Goal: Task Accomplishment & Management: Complete application form

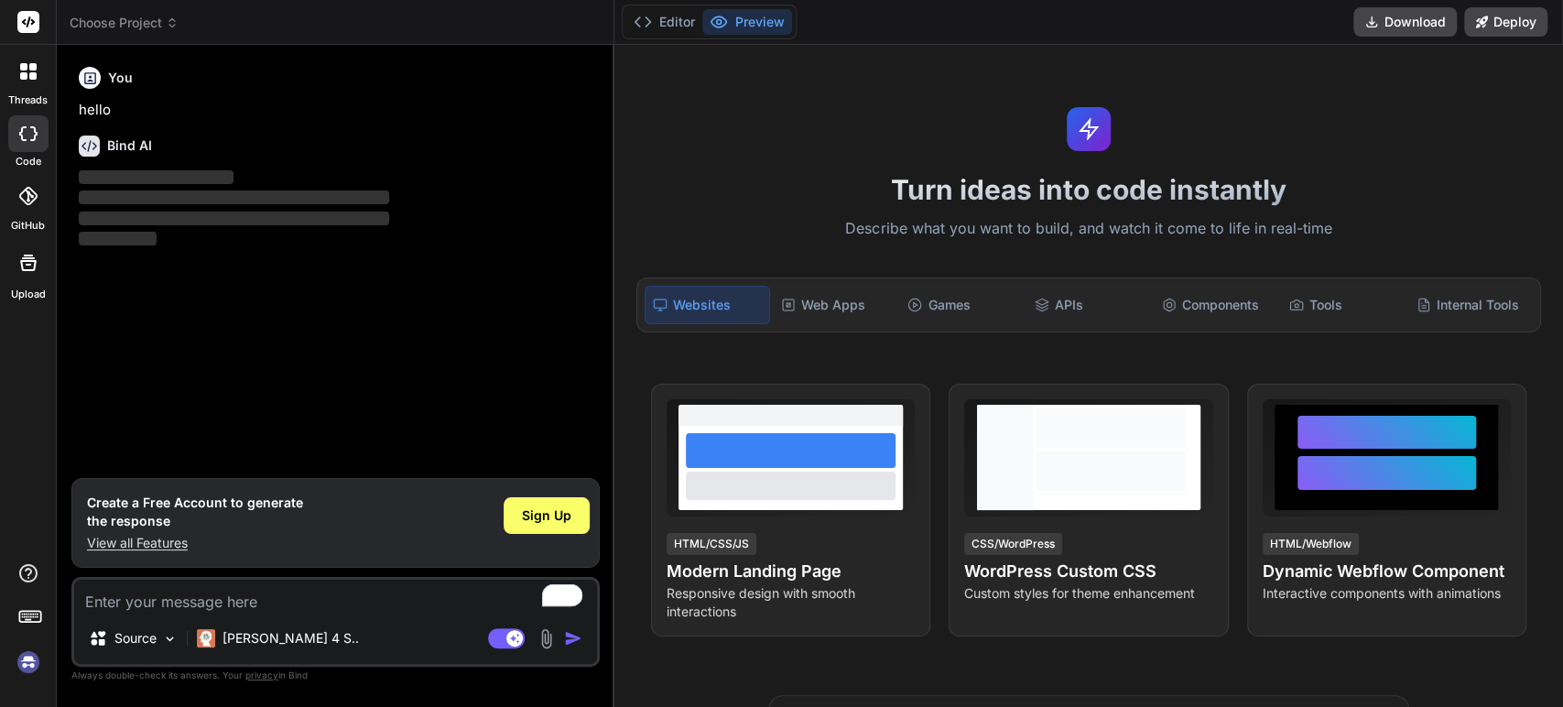
click at [26, 658] on img at bounding box center [28, 662] width 31 height 31
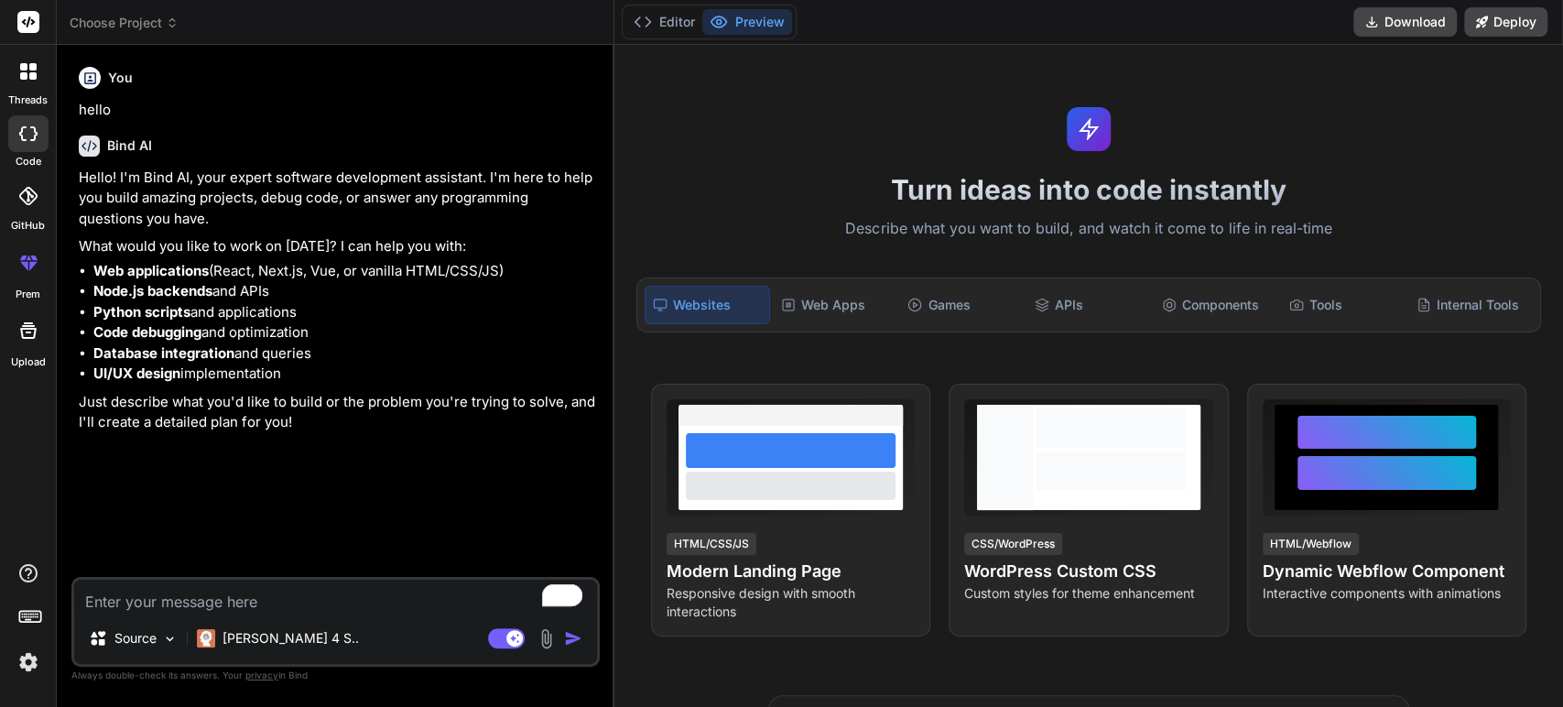
type textarea "x"
click at [28, 32] on rect at bounding box center [28, 22] width 22 height 22
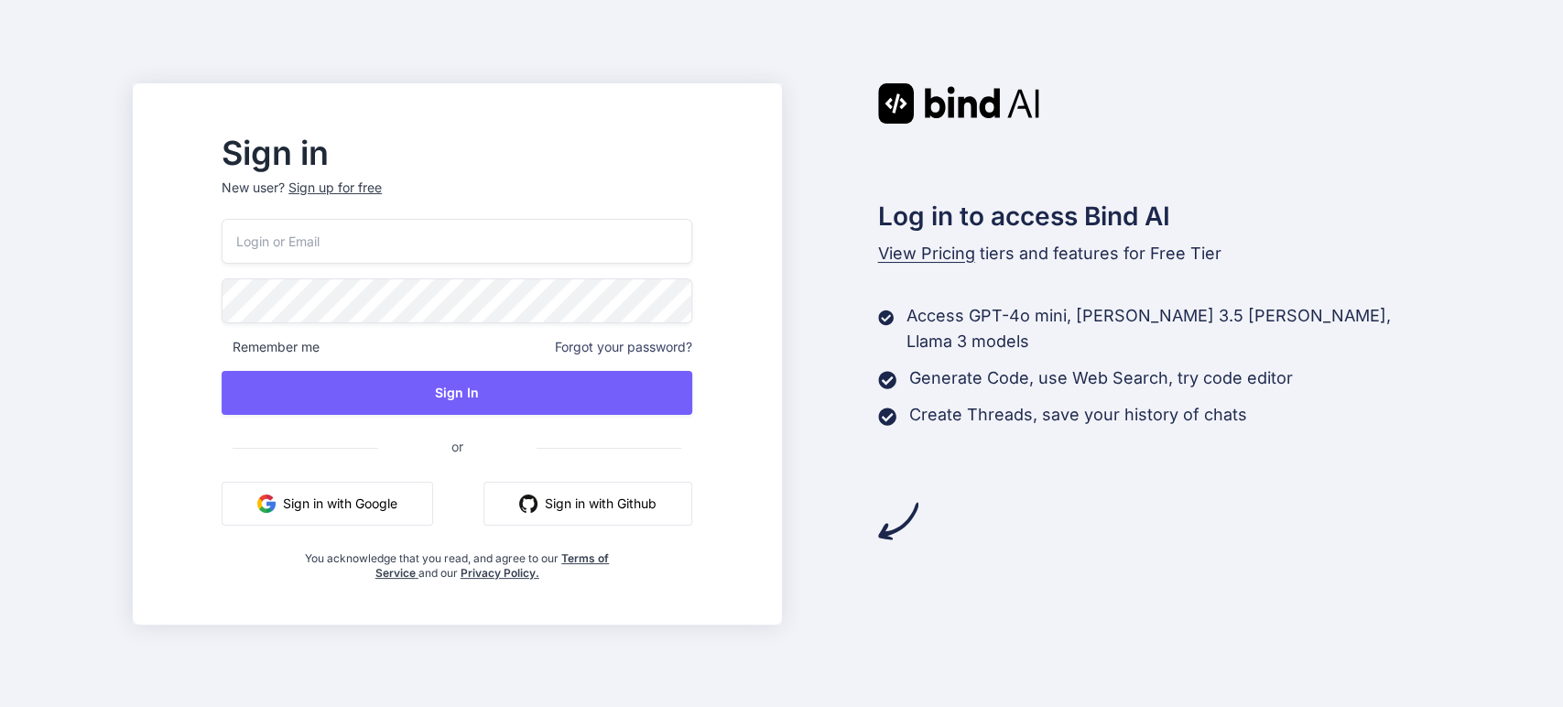
click at [536, 230] on input "email" at bounding box center [457, 241] width 471 height 45
type input "arulmurugan.kalaialagan@racanaa.com"
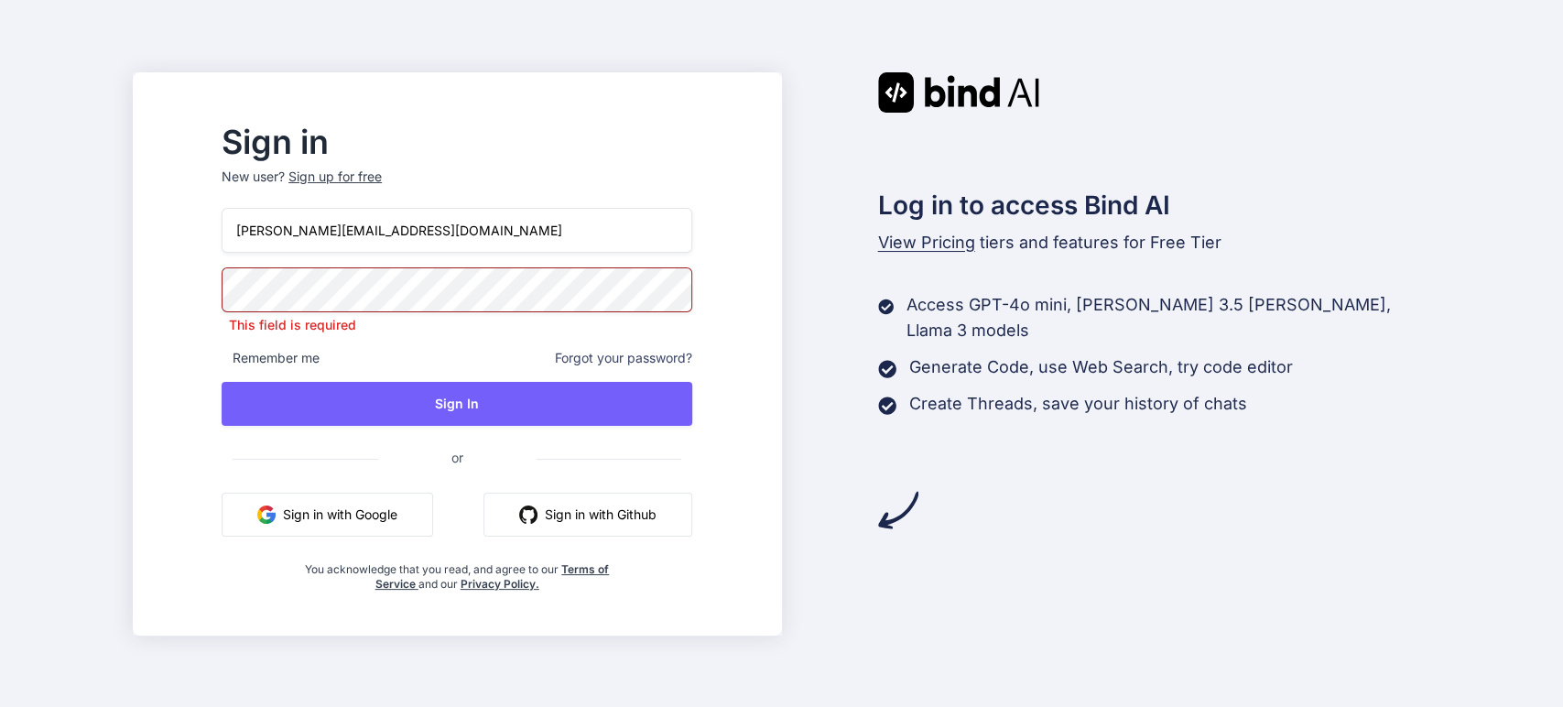
click at [403, 196] on p "New user? Sign up for free" at bounding box center [457, 188] width 471 height 40
click at [382, 181] on div "Sign up for free" at bounding box center [334, 177] width 93 height 18
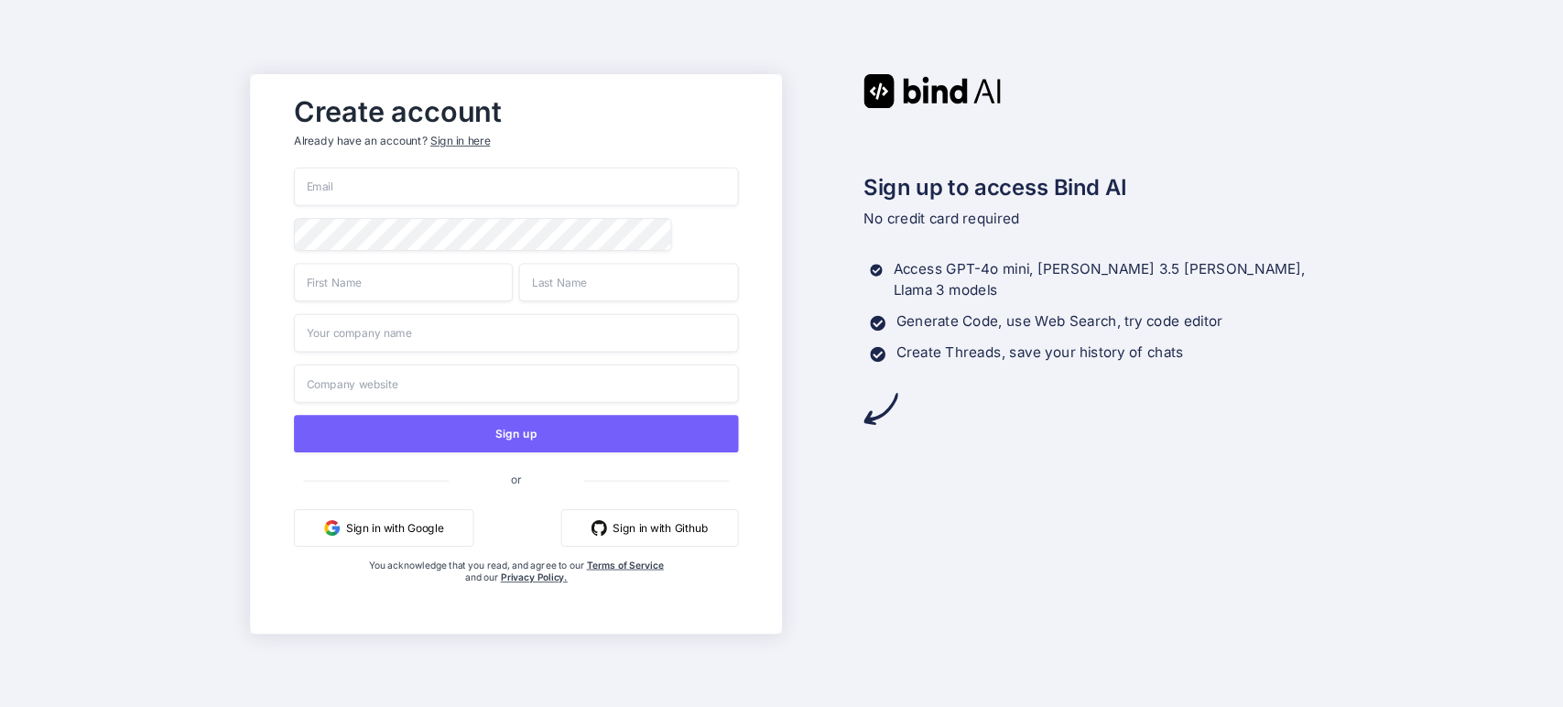
click at [442, 185] on input "email" at bounding box center [516, 187] width 444 height 38
type input "arulmurugan.kalaialagan@racanaa.com"
type input "Arulmurugan"
type input "Kalaialagan"
type input "Racanaa Energy"
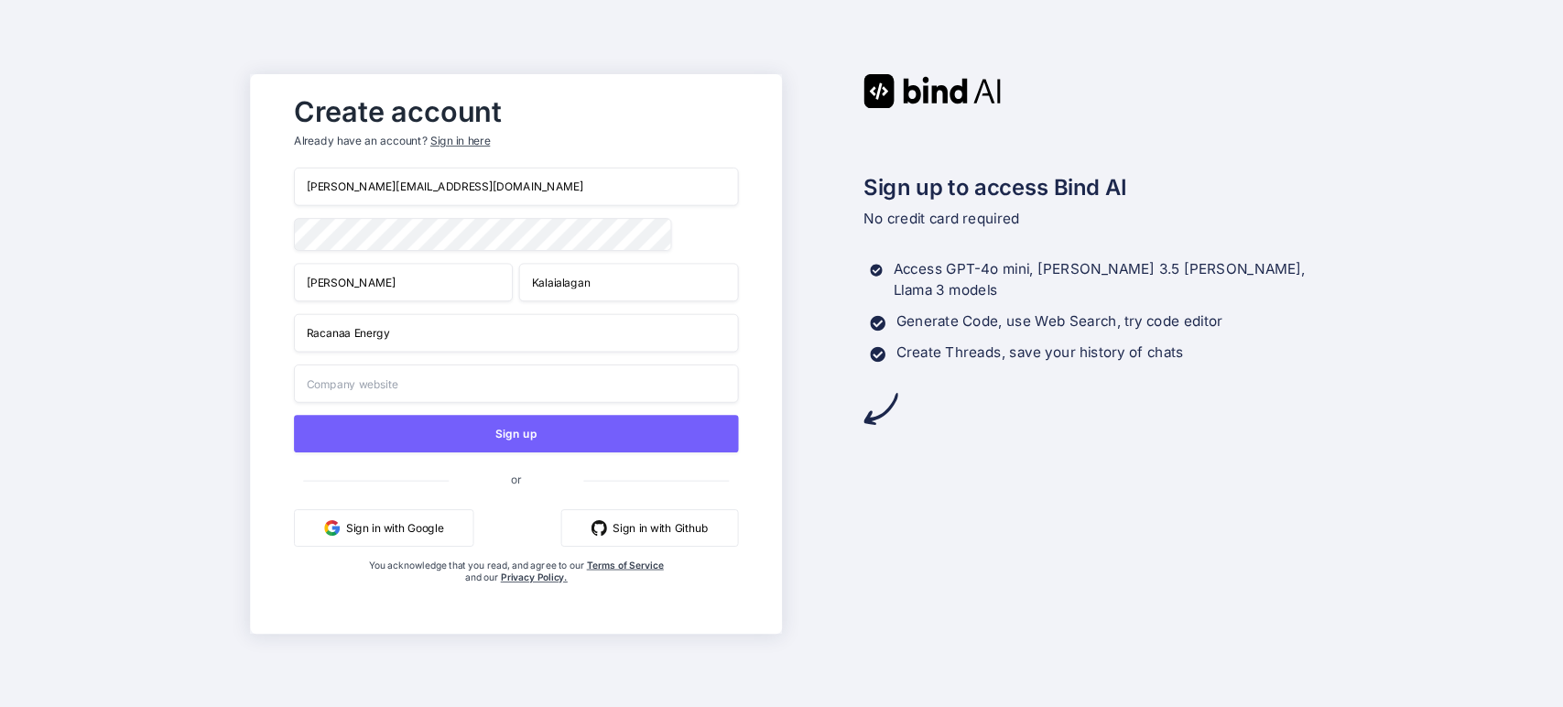
type input "Racanaa Energy"
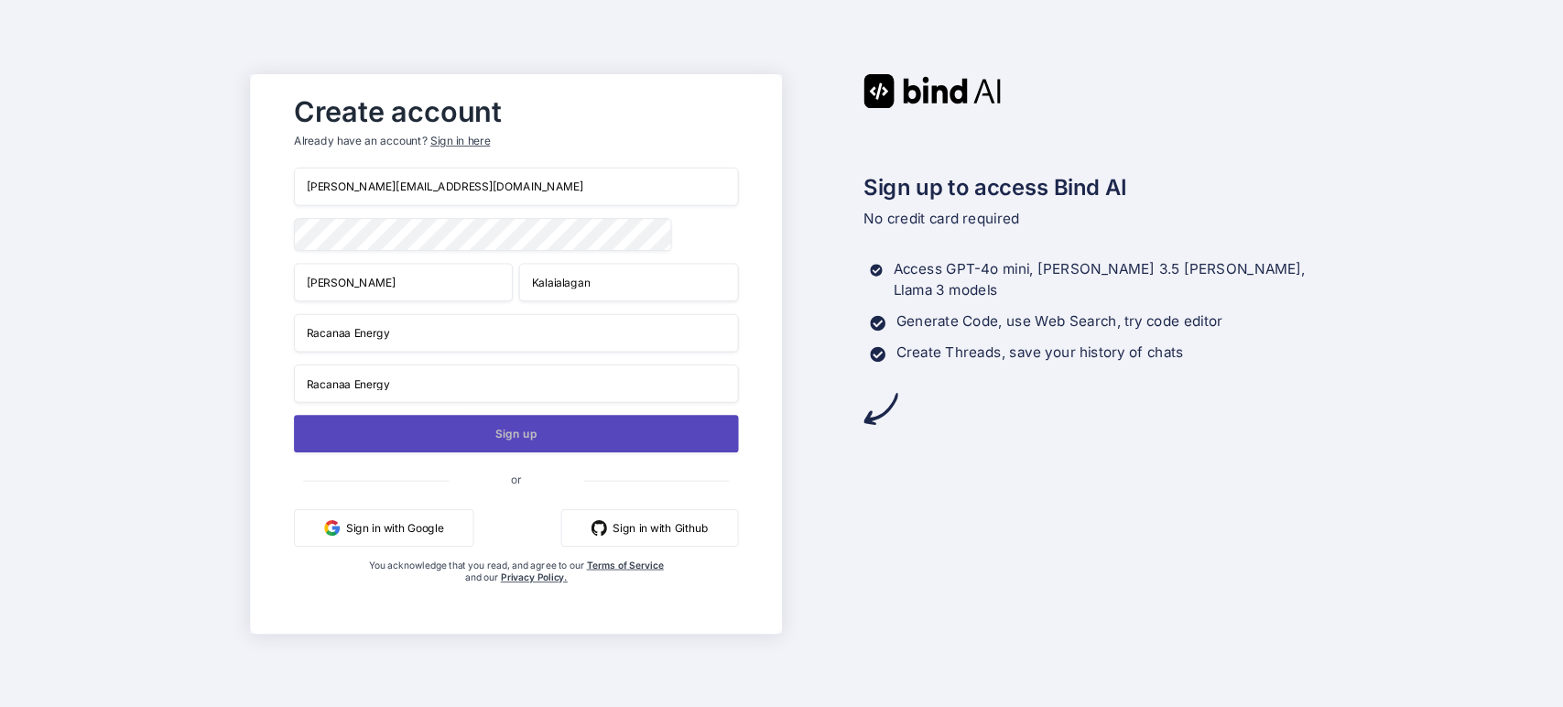
click at [546, 438] on button "Sign up" at bounding box center [516, 434] width 444 height 38
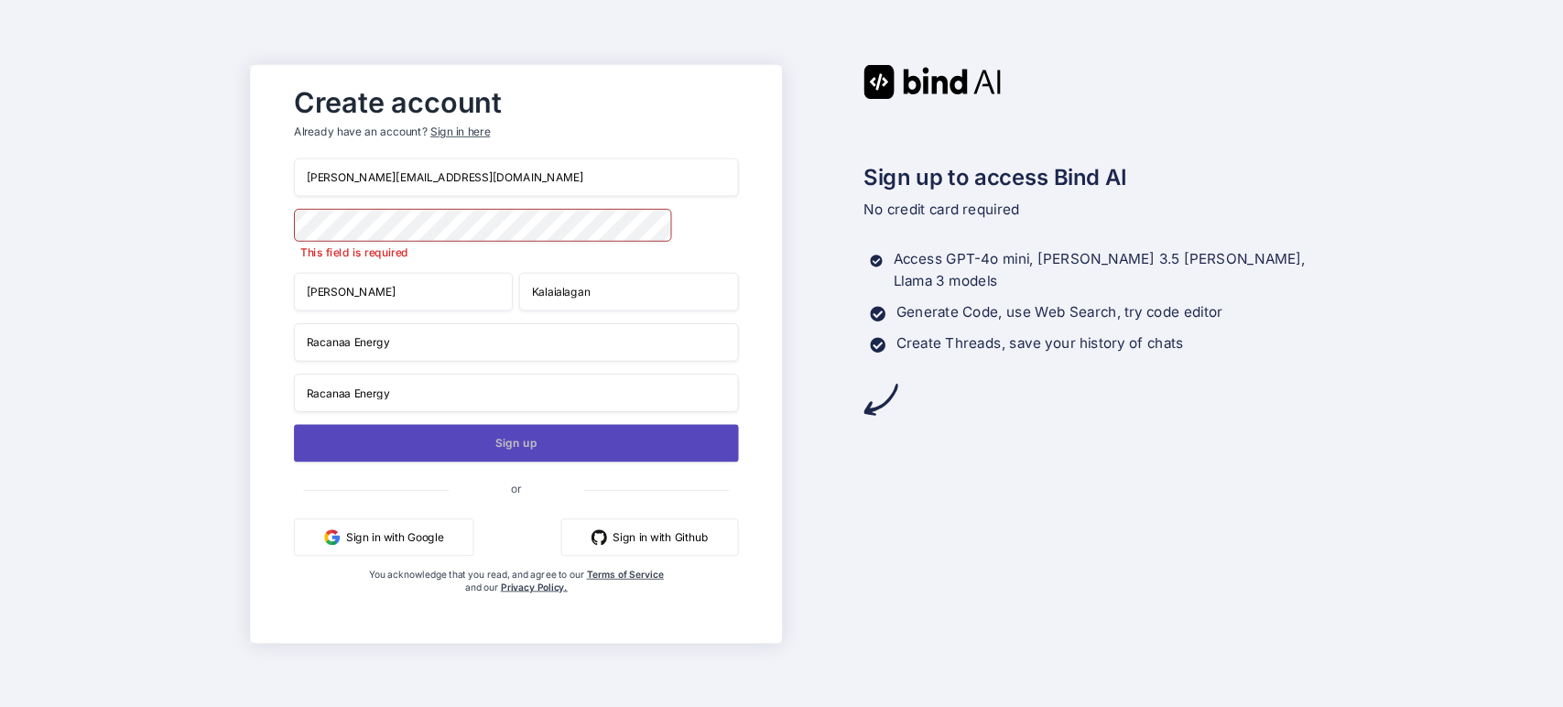
click at [589, 452] on button "Sign up" at bounding box center [516, 443] width 444 height 38
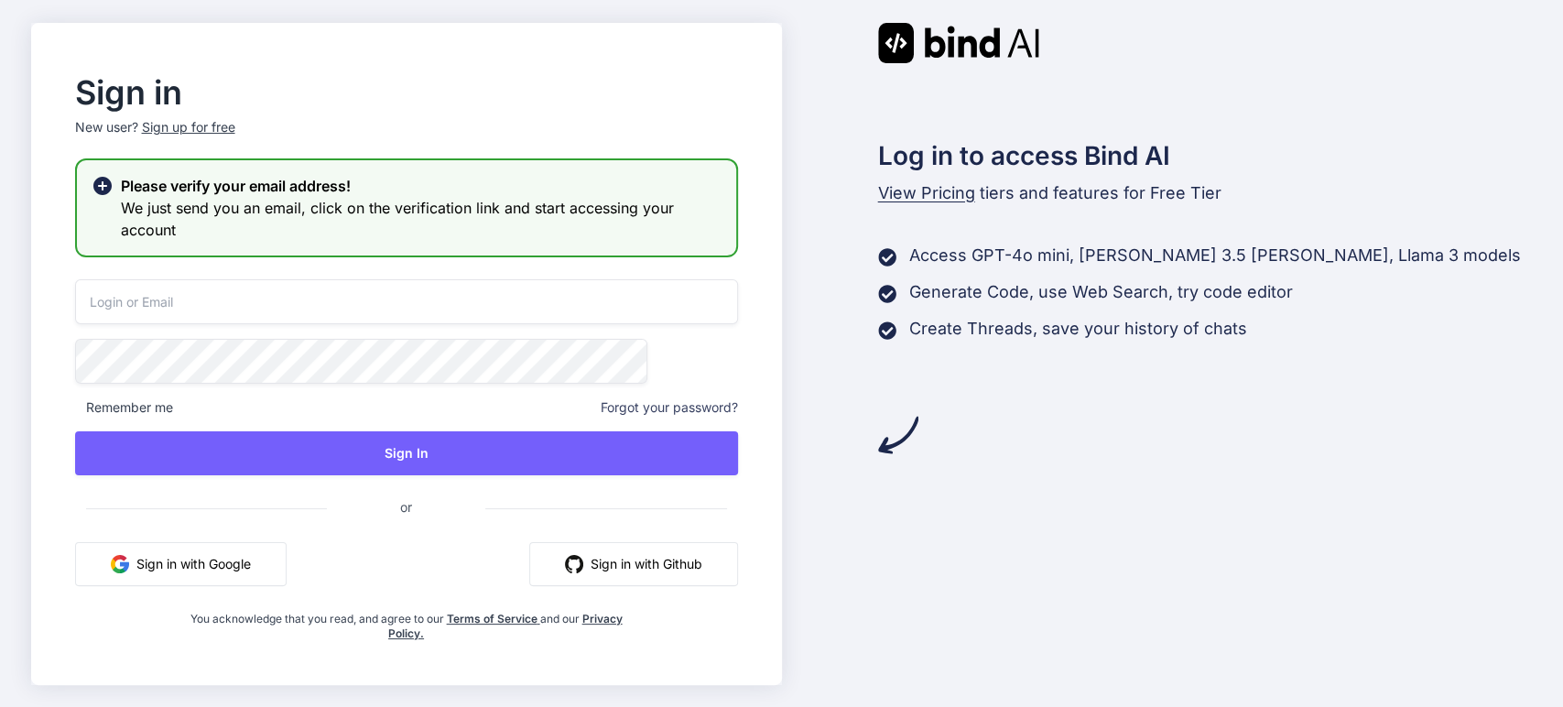
click at [222, 308] on input "email" at bounding box center [406, 301] width 663 height 45
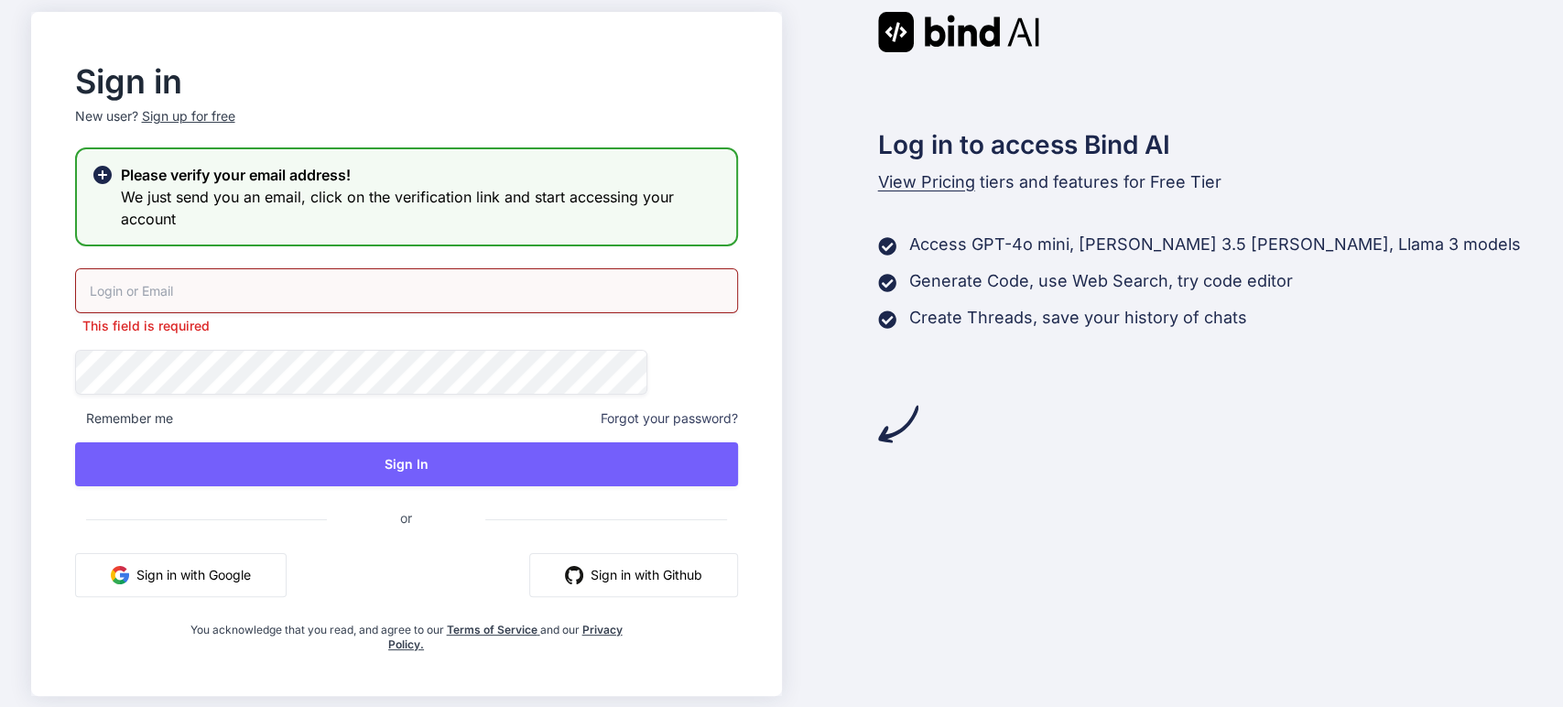
type input "[PERSON_NAME][EMAIL_ADDRESS][DOMAIN_NAME]"
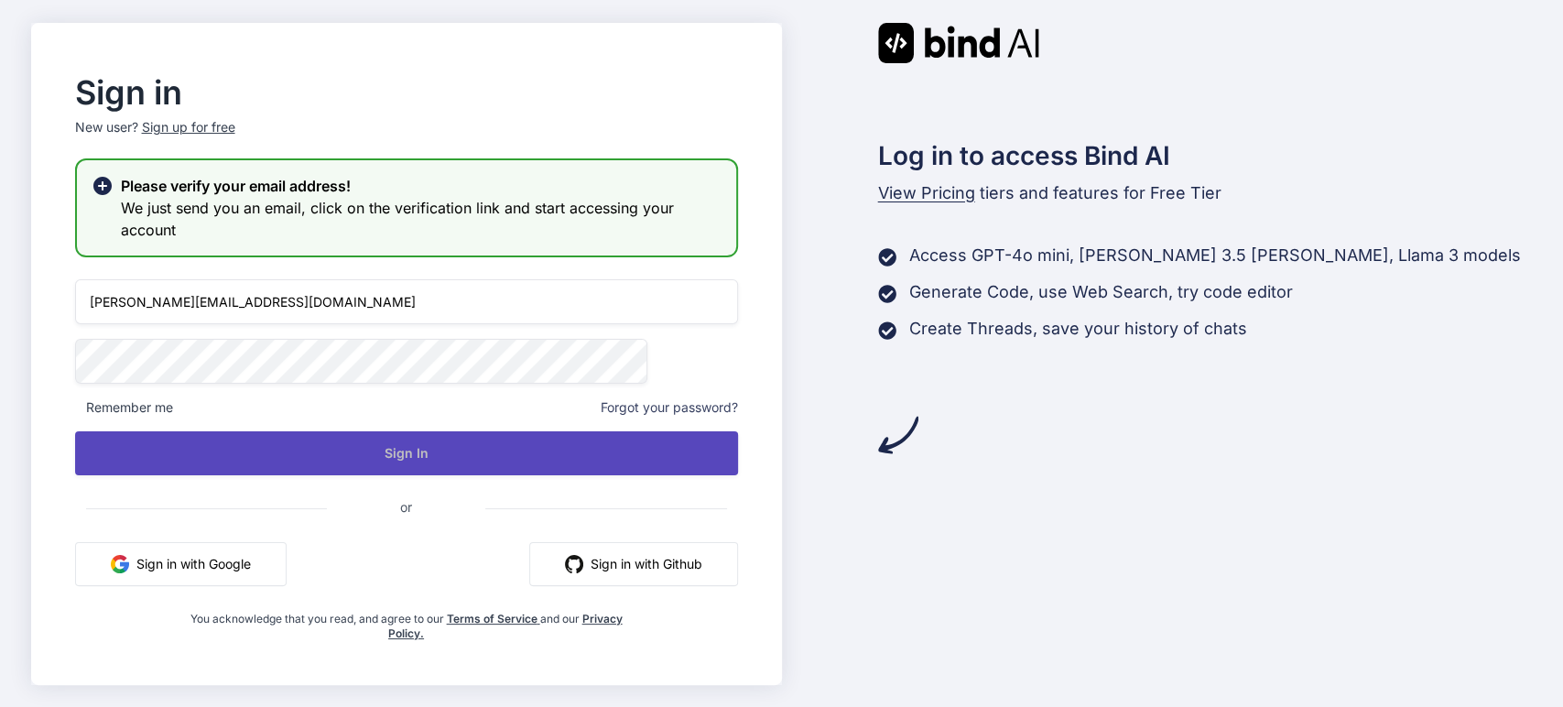
click at [302, 453] on button "Sign In" at bounding box center [406, 453] width 663 height 44
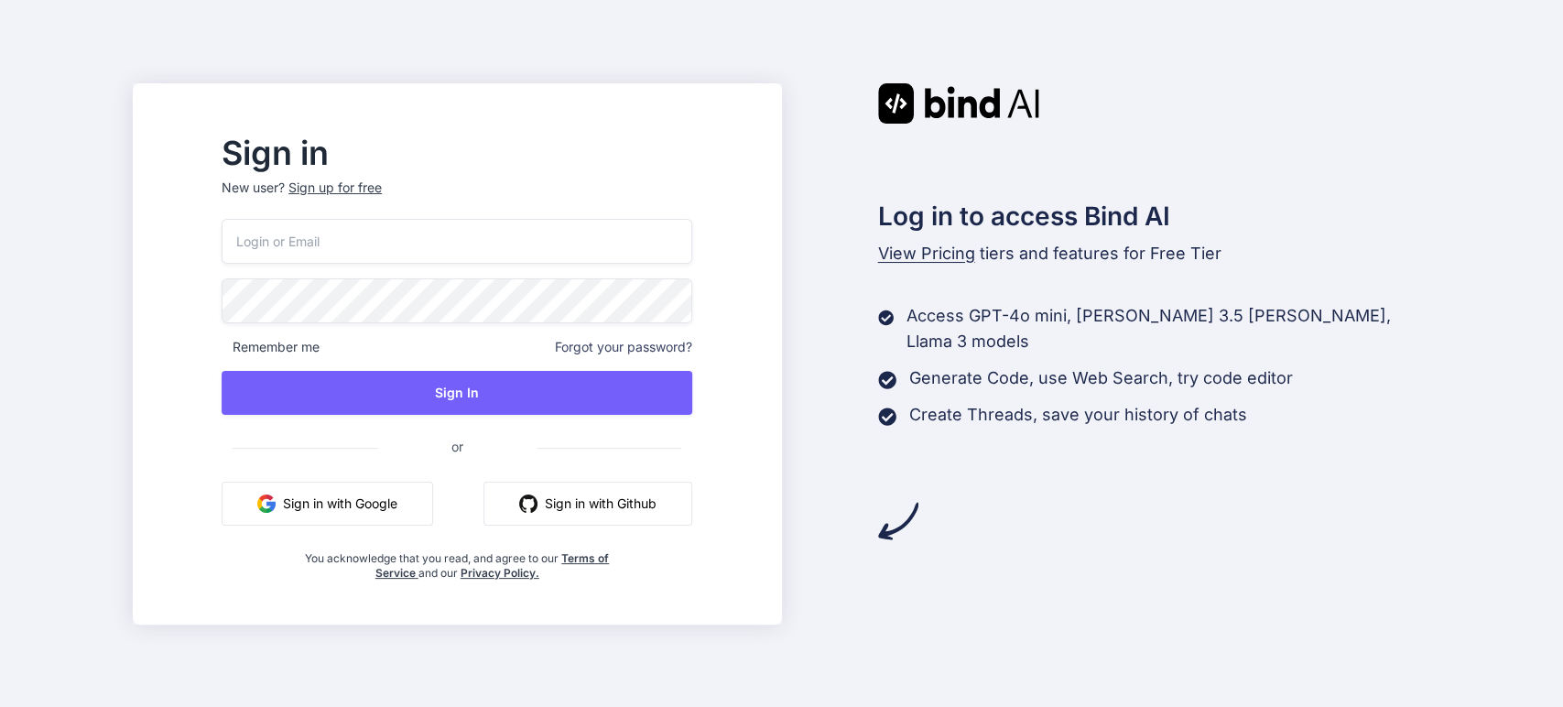
click at [516, 248] on input "email" at bounding box center [457, 241] width 471 height 45
type input "arulmurugan.kalaialagan@racanaa.com"
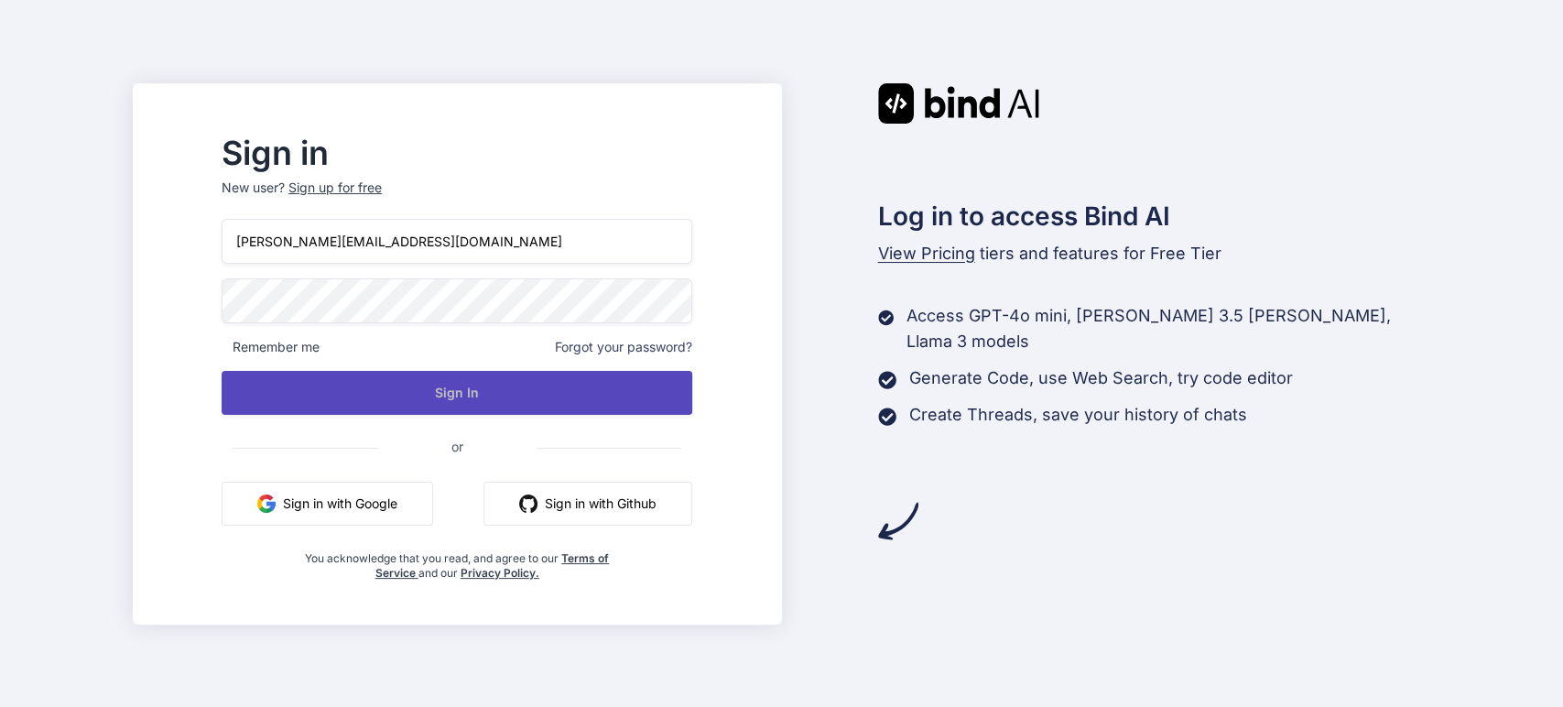
click at [623, 384] on button "Sign In" at bounding box center [457, 393] width 471 height 44
click at [462, 403] on button "Sign In" at bounding box center [457, 393] width 471 height 44
click at [460, 398] on button "Sign In" at bounding box center [457, 393] width 471 height 44
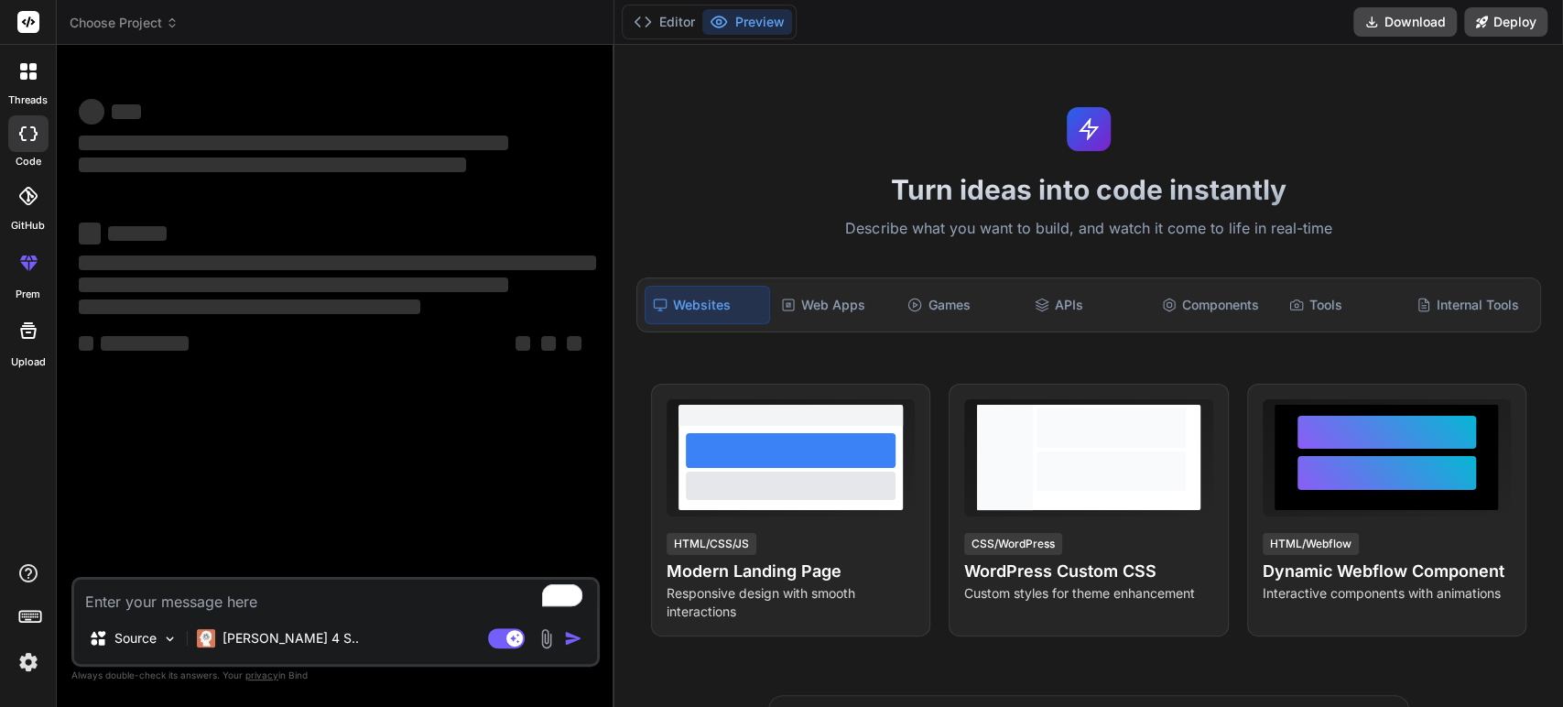
type textarea "x"
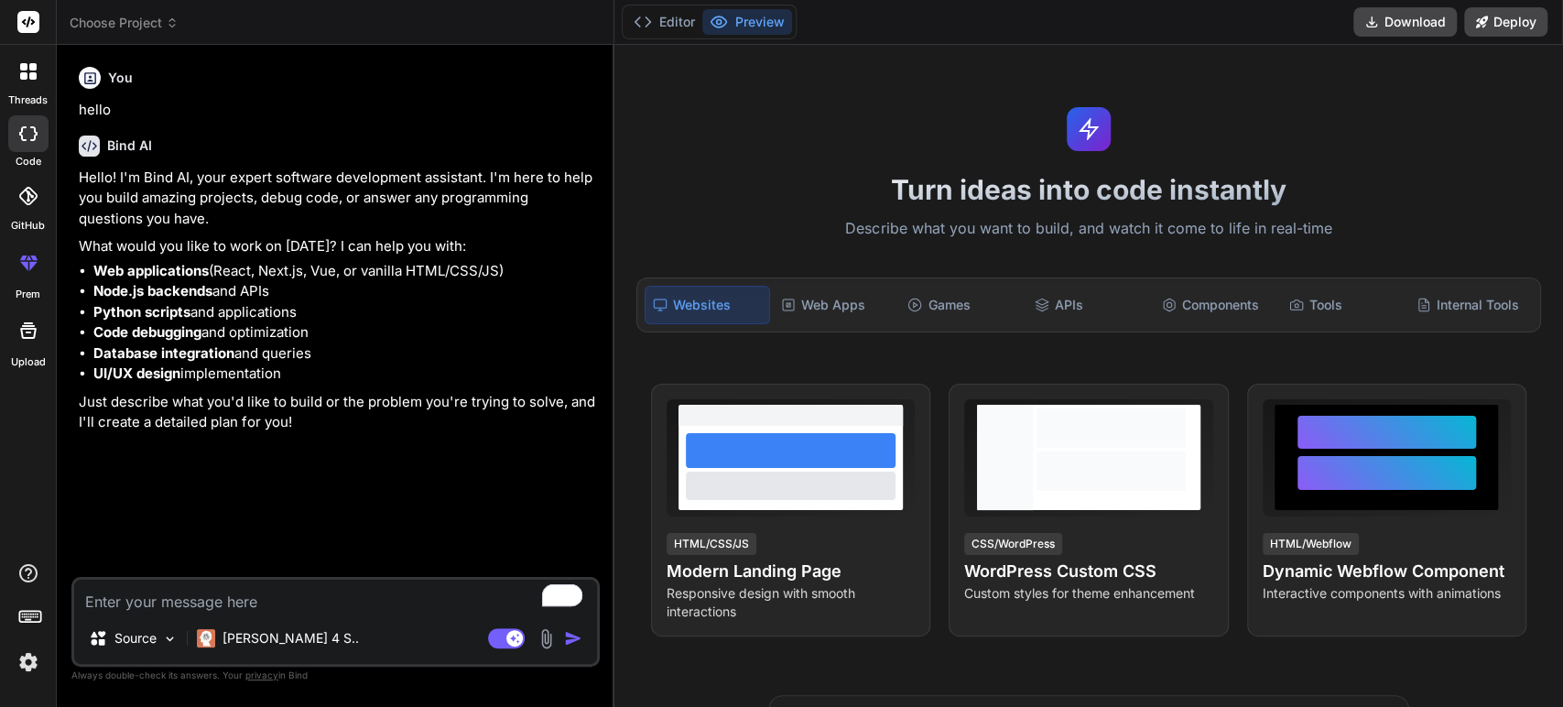
click at [22, 657] on img at bounding box center [28, 662] width 31 height 31
